Goal: Check status: Check status

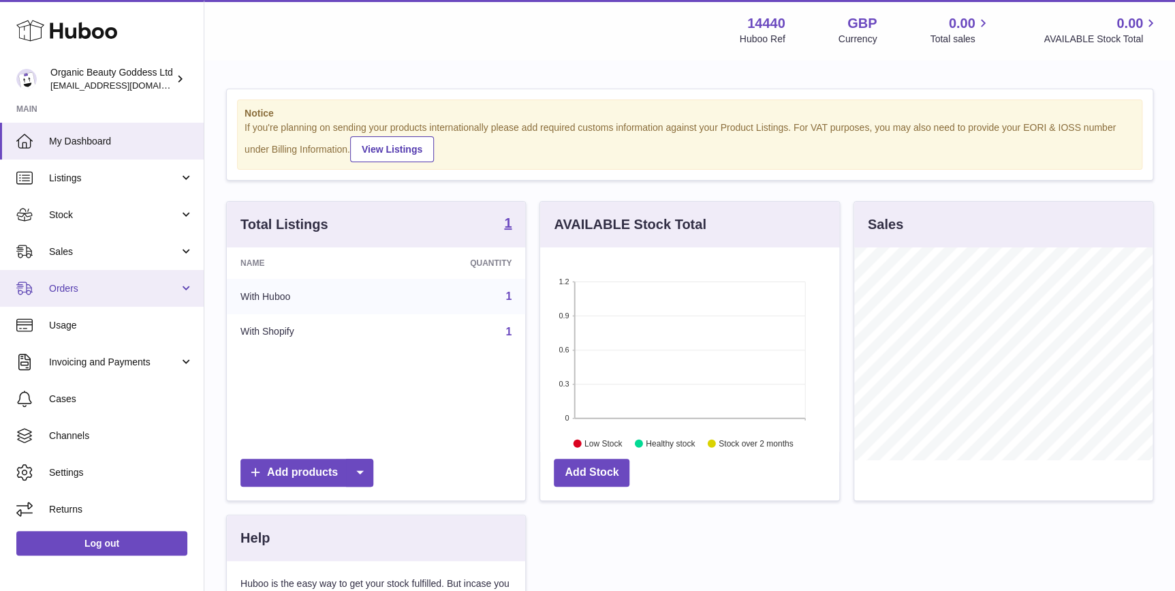
scroll to position [212, 298]
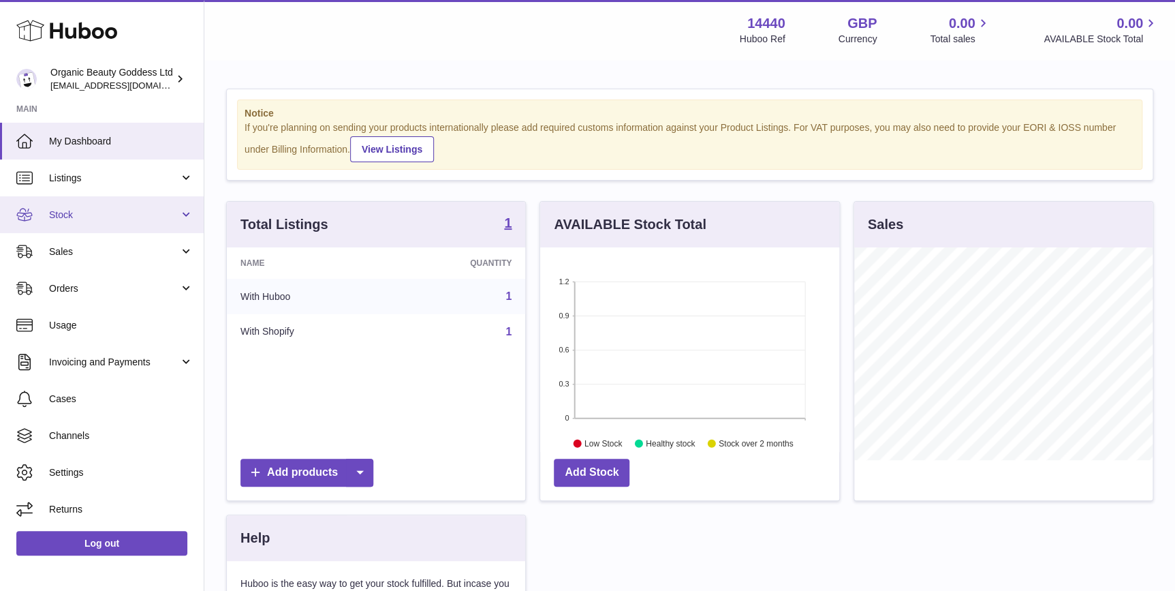
click at [134, 198] on link "Stock" at bounding box center [102, 214] width 204 height 37
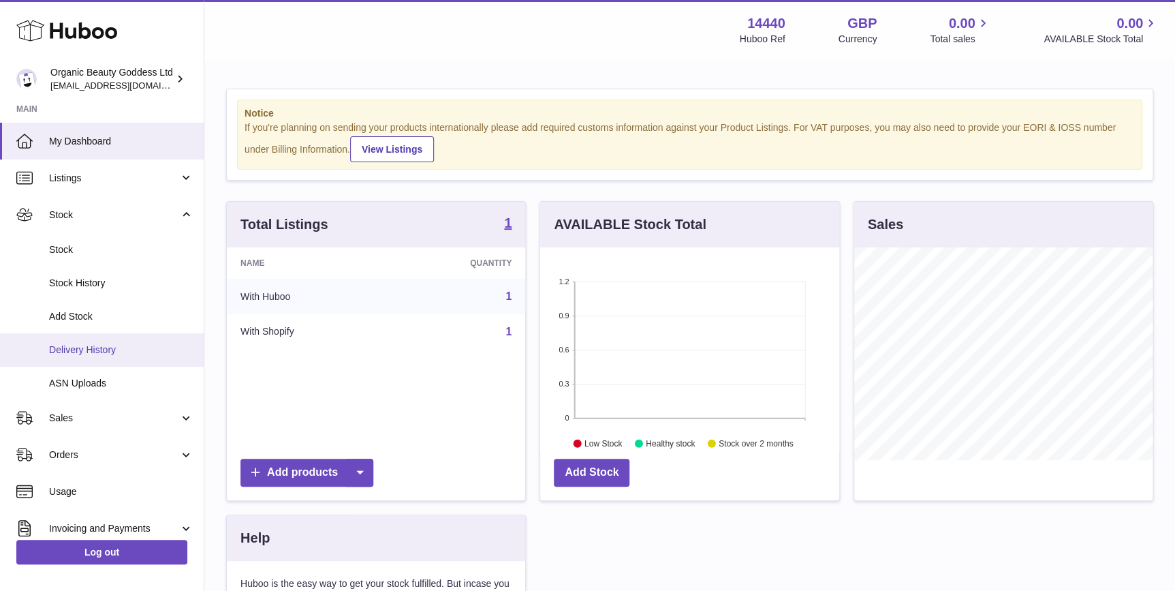
click at [147, 338] on link "Delivery History" at bounding box center [102, 349] width 204 height 33
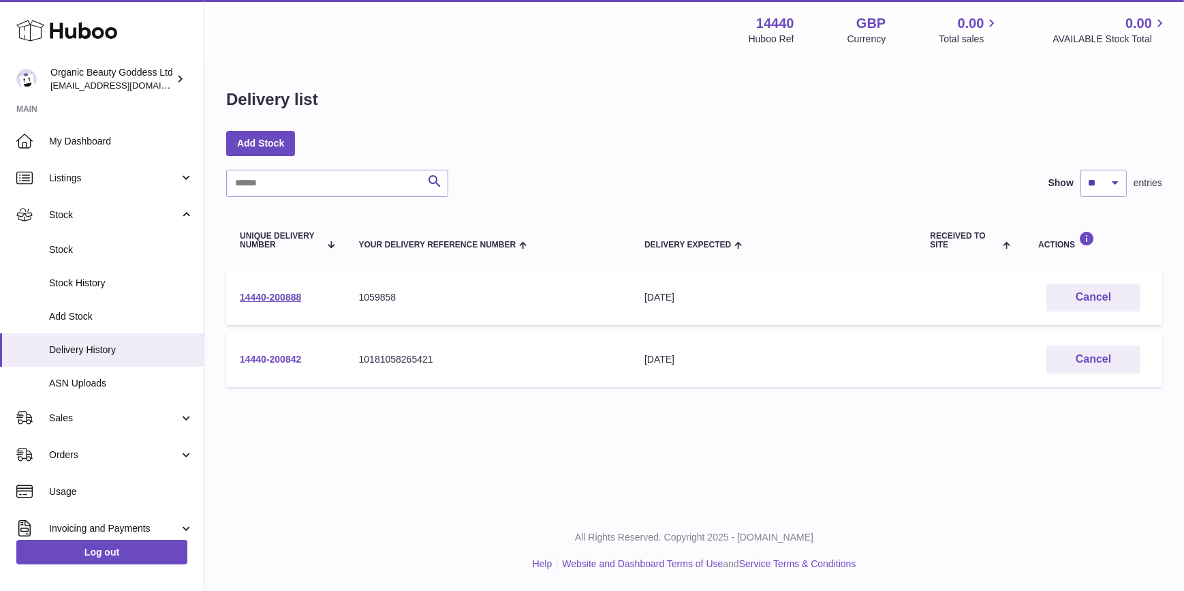
click at [279, 362] on link "14440-200842" at bounding box center [270, 359] width 61 height 11
click at [299, 288] on td "14440-200888" at bounding box center [285, 297] width 119 height 55
click at [292, 299] on link "14440-200888" at bounding box center [270, 297] width 61 height 11
click at [1122, 361] on button "Cancel" at bounding box center [1093, 359] width 94 height 28
click at [295, 298] on link "14440-200888" at bounding box center [270, 297] width 61 height 11
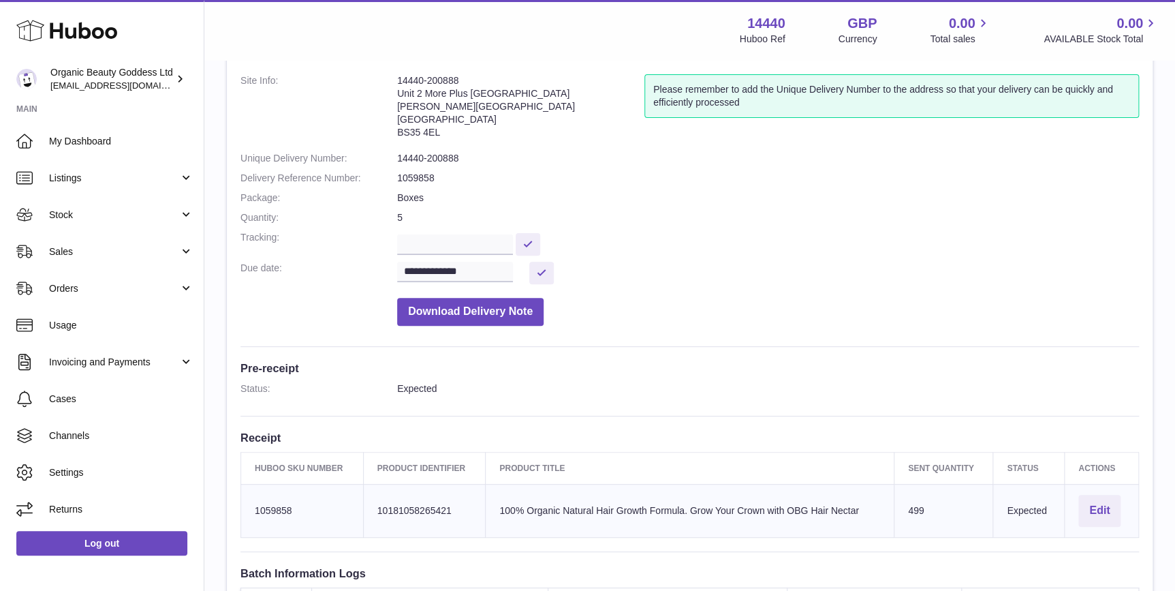
scroll to position [103, 0]
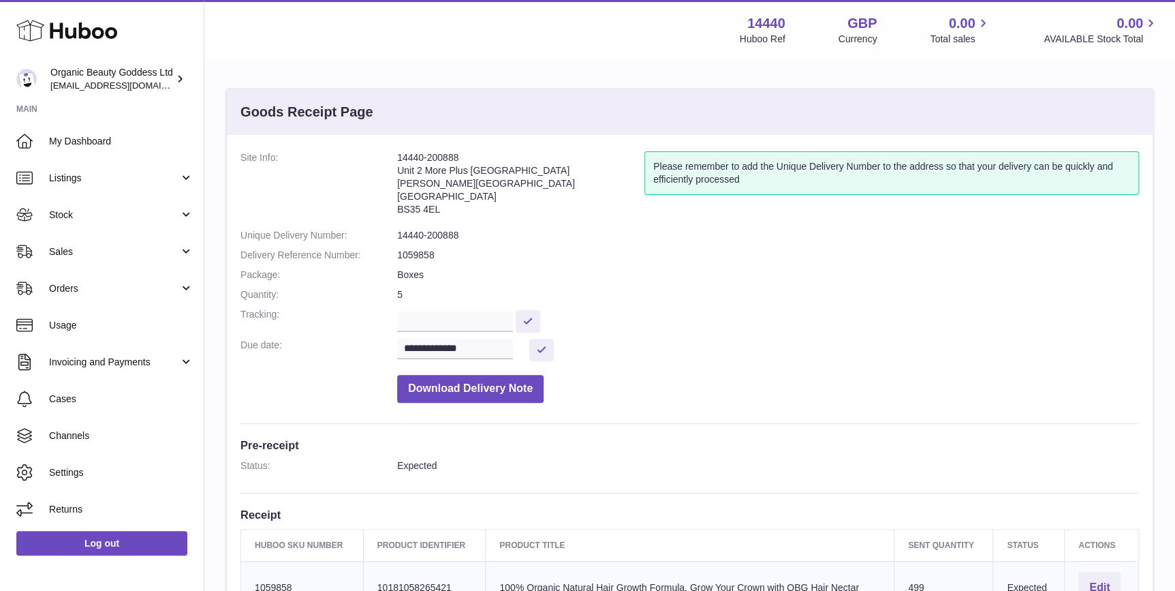
drag, startPoint x: 482, startPoint y: 156, endPoint x: 390, endPoint y: 162, distance: 91.5
click at [390, 162] on dl "**********" at bounding box center [689, 280] width 899 height 258
copy dl "14440-200888"
click at [102, 179] on span "Listings" at bounding box center [114, 178] width 130 height 13
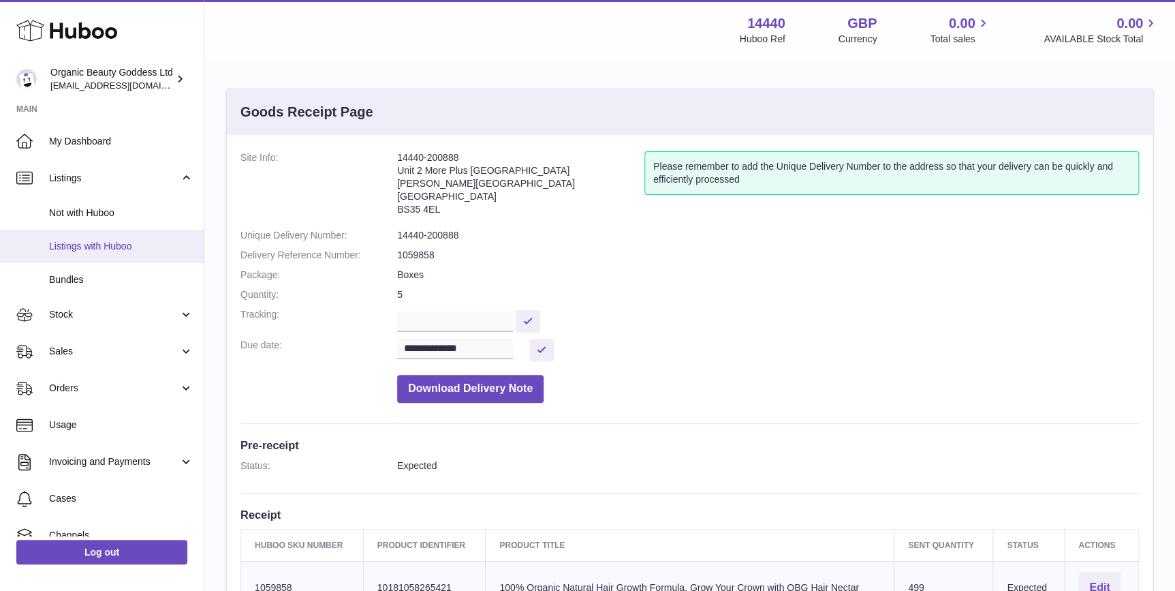
click at [119, 234] on link "Listings with Huboo" at bounding box center [102, 246] width 204 height 33
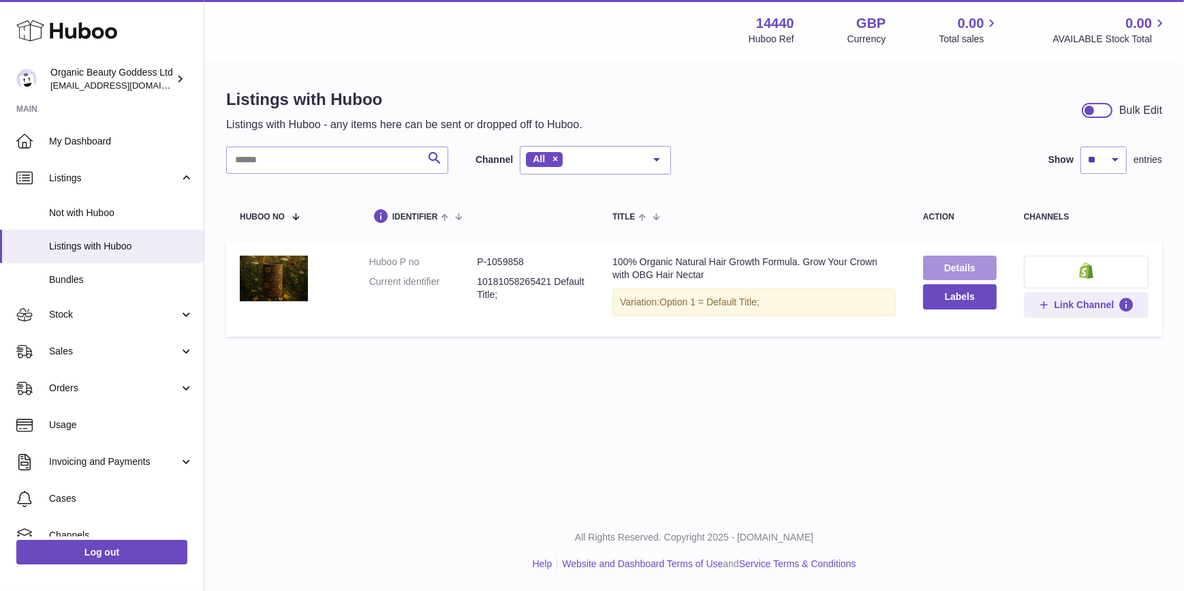
click at [962, 272] on link "Details" at bounding box center [960, 267] width 74 height 25
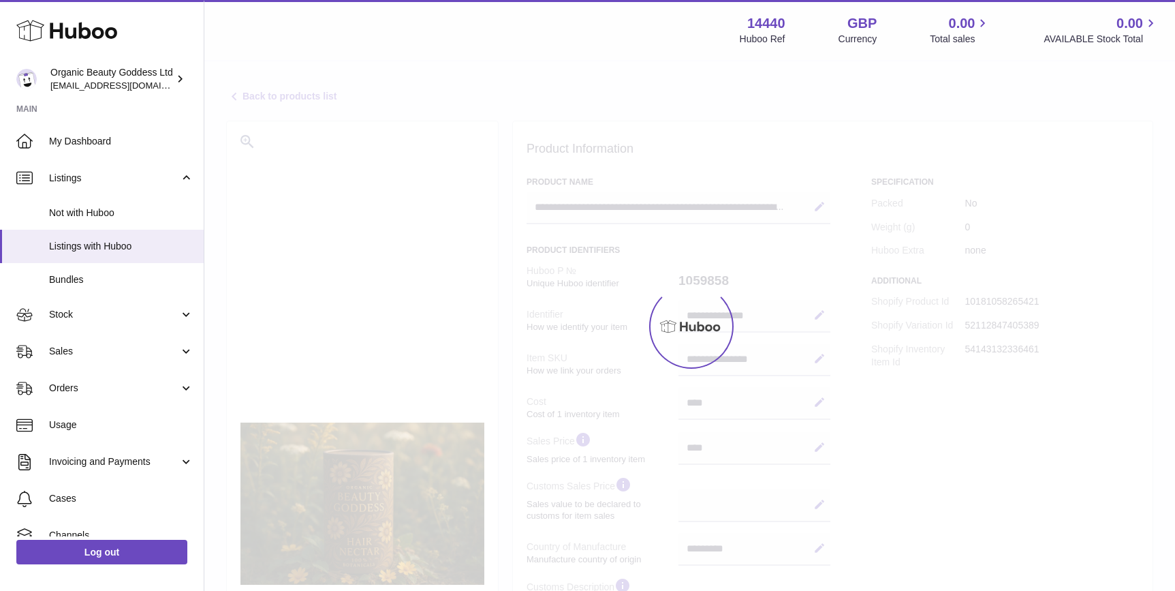
select select "**"
select select "****"
